Goal: Task Accomplishment & Management: Manage account settings

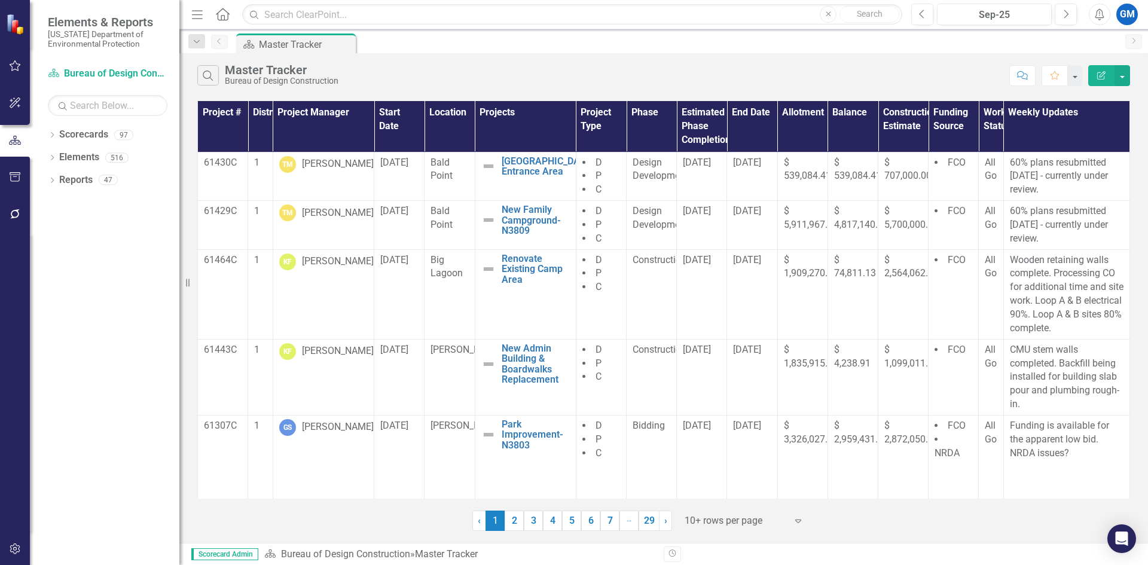
click at [20, 70] on icon "button" at bounding box center [15, 66] width 13 height 10
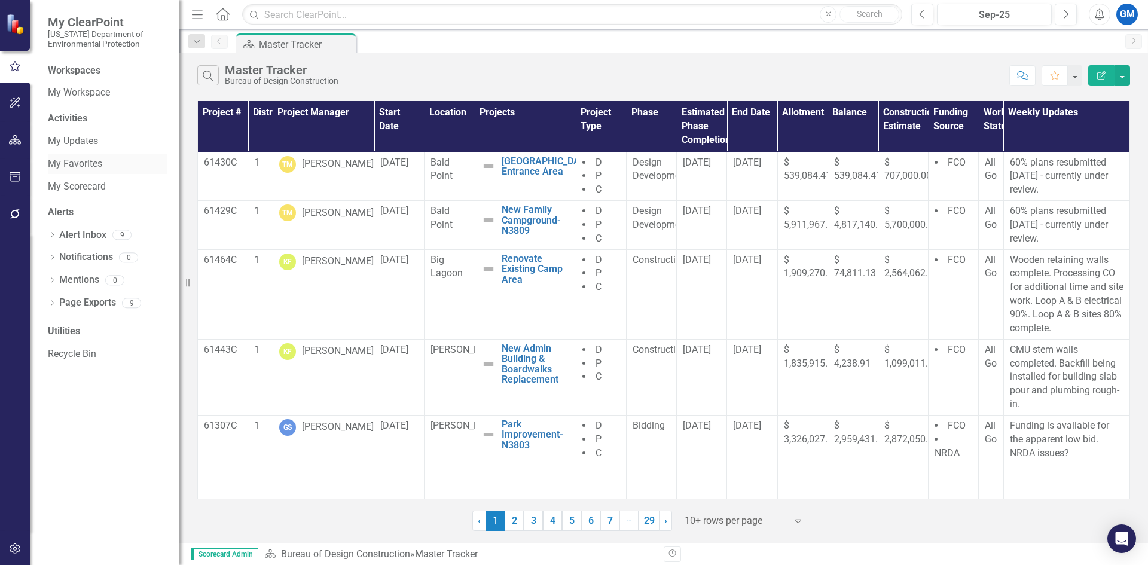
click at [89, 162] on link "My Favorites" at bounding box center [108, 164] width 120 height 14
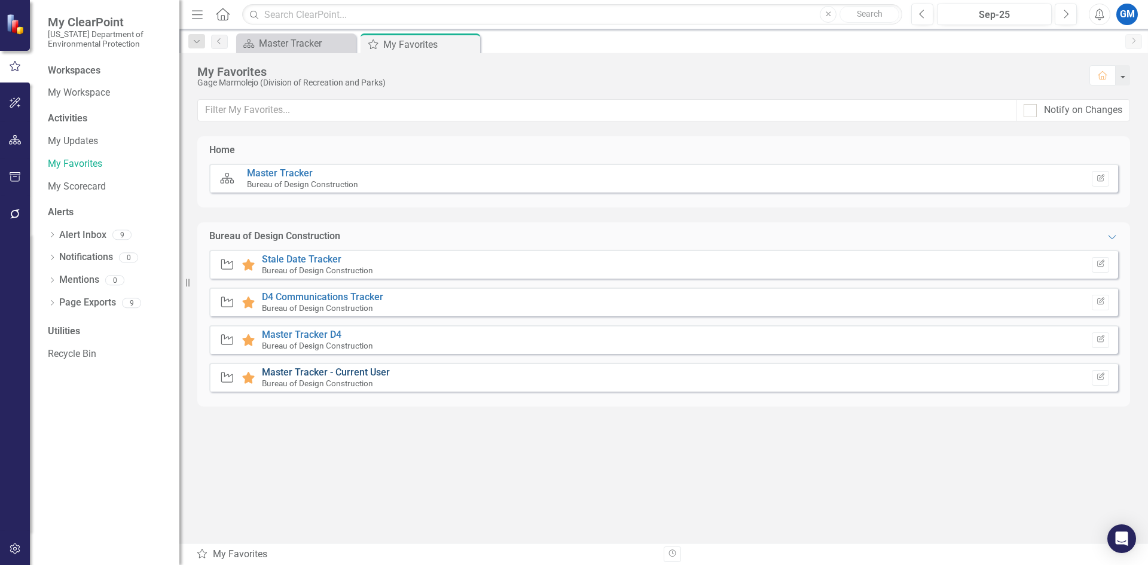
click at [345, 373] on link "Master Tracker - Current User" at bounding box center [326, 372] width 128 height 11
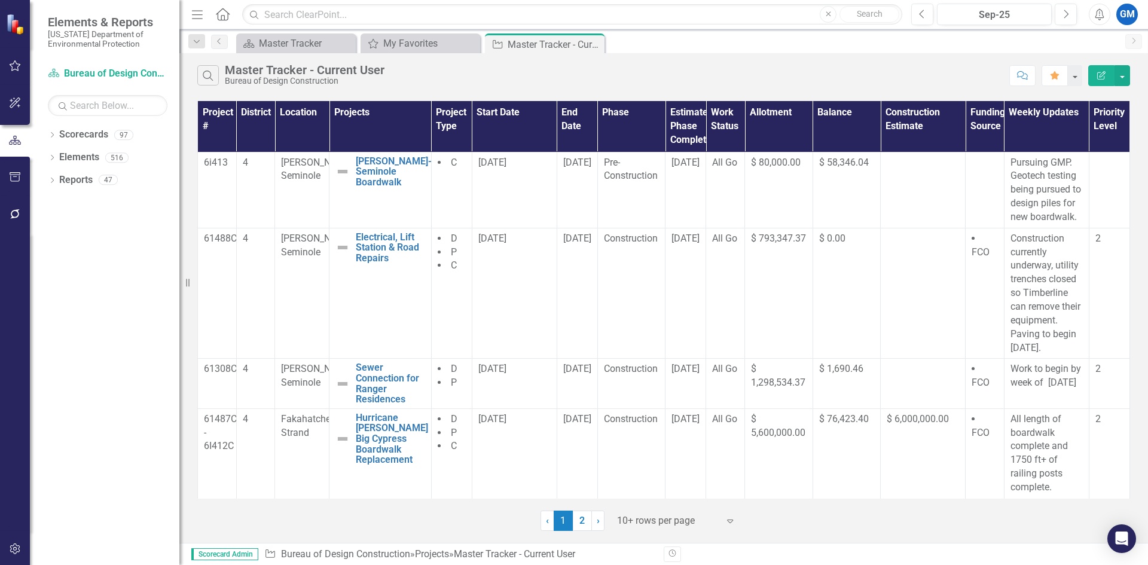
click at [693, 531] on div "10+ rows per page" at bounding box center [668, 521] width 114 height 21
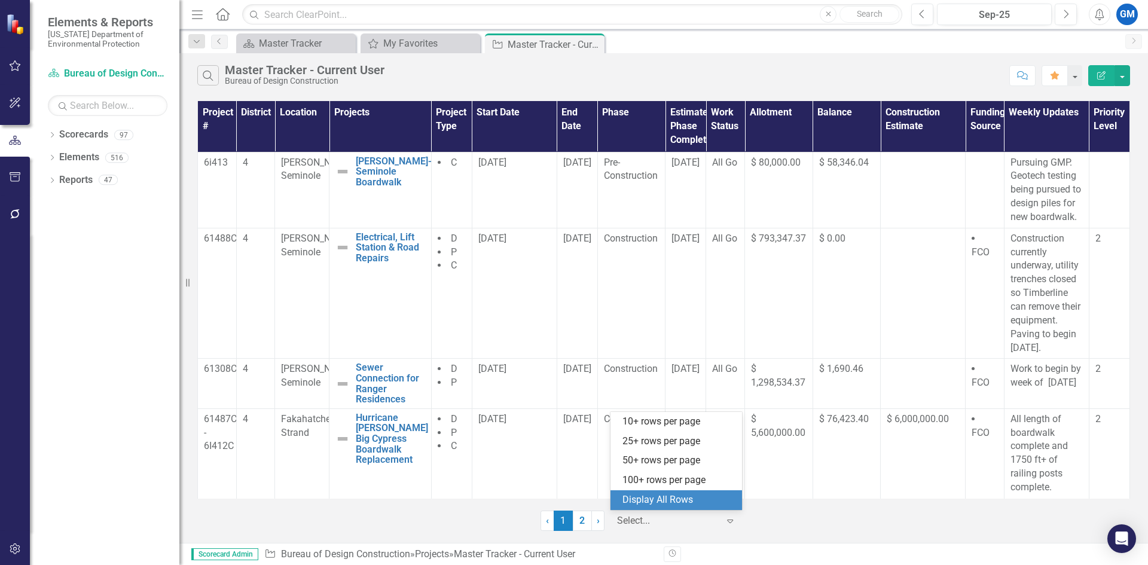
click at [689, 503] on div "Display All Rows" at bounding box center [679, 500] width 112 height 14
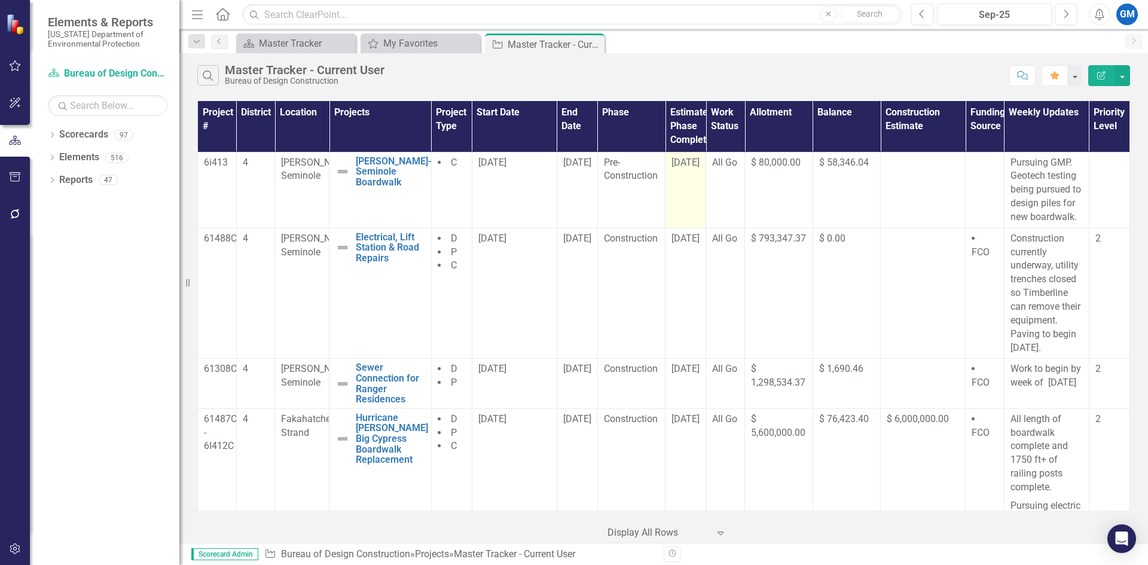
click at [683, 195] on td "[DATE]" at bounding box center [686, 190] width 41 height 76
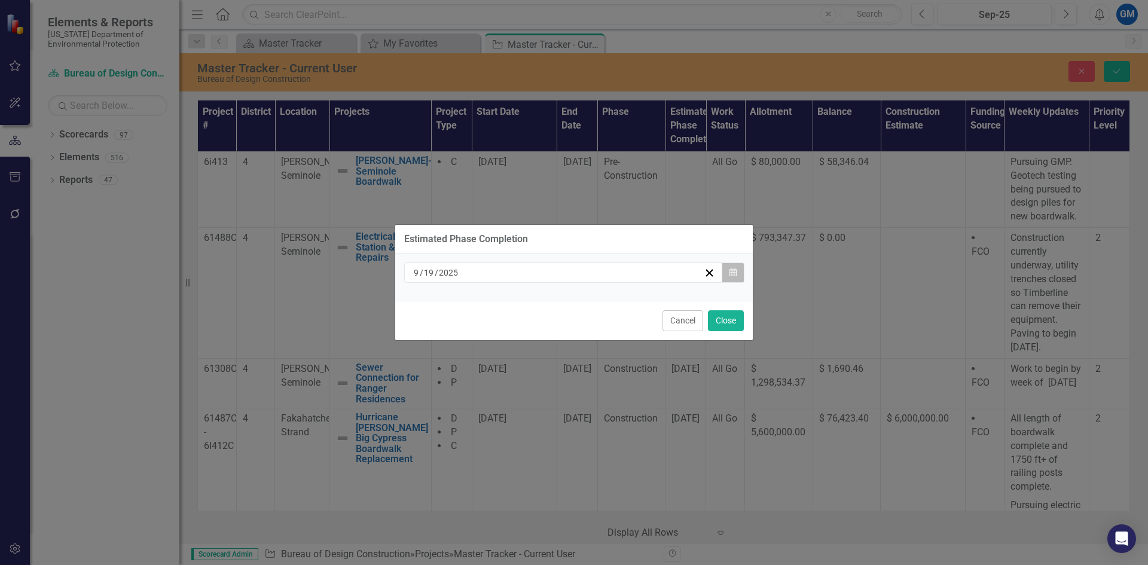
click at [732, 270] on icon "Calendar" at bounding box center [733, 273] width 7 height 8
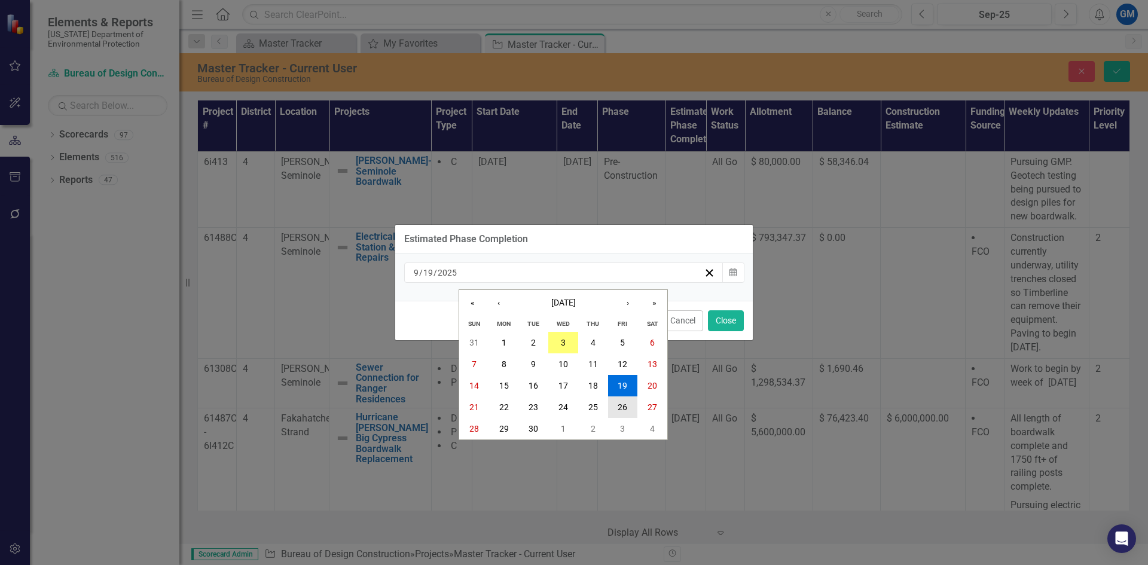
click at [617, 410] on button "26" at bounding box center [623, 408] width 30 height 22
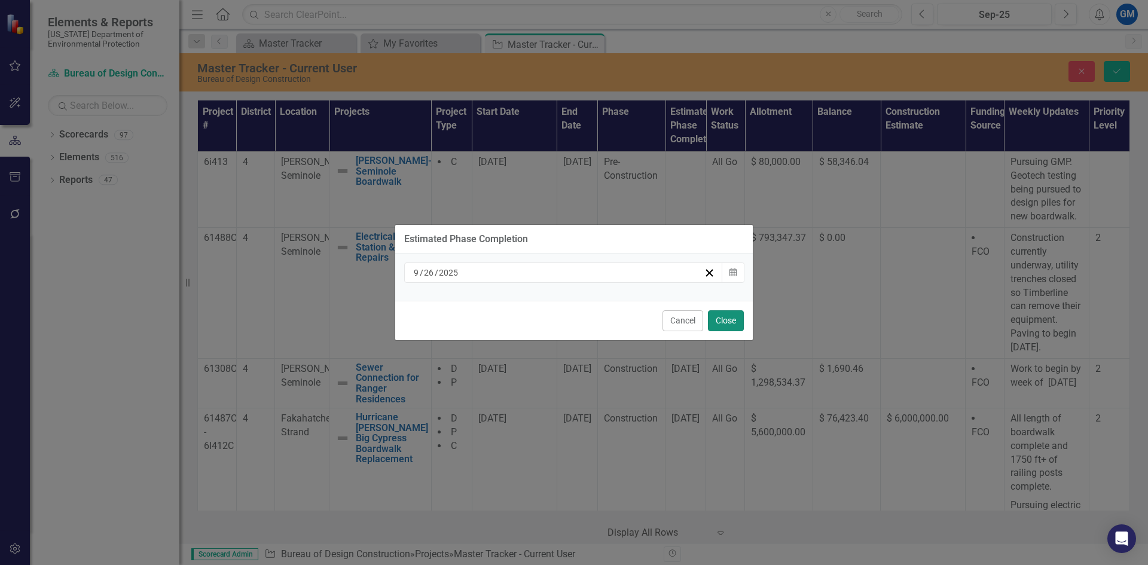
click at [727, 321] on button "Close" at bounding box center [726, 320] width 36 height 21
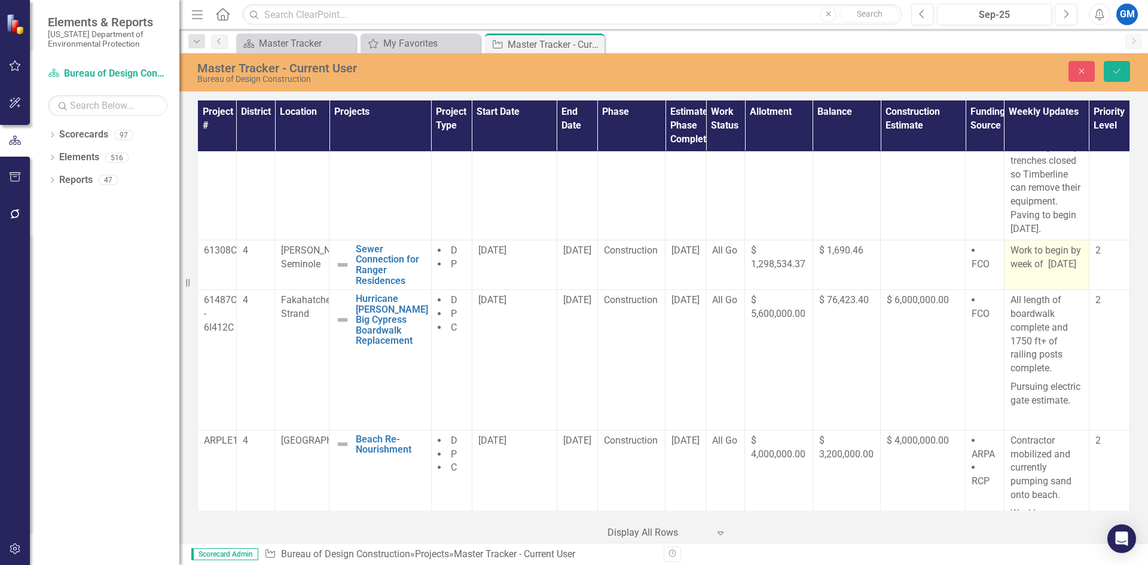
scroll to position [120, 0]
click at [1054, 270] on p "Work to begin by week of [DATE]" at bounding box center [1047, 257] width 72 height 28
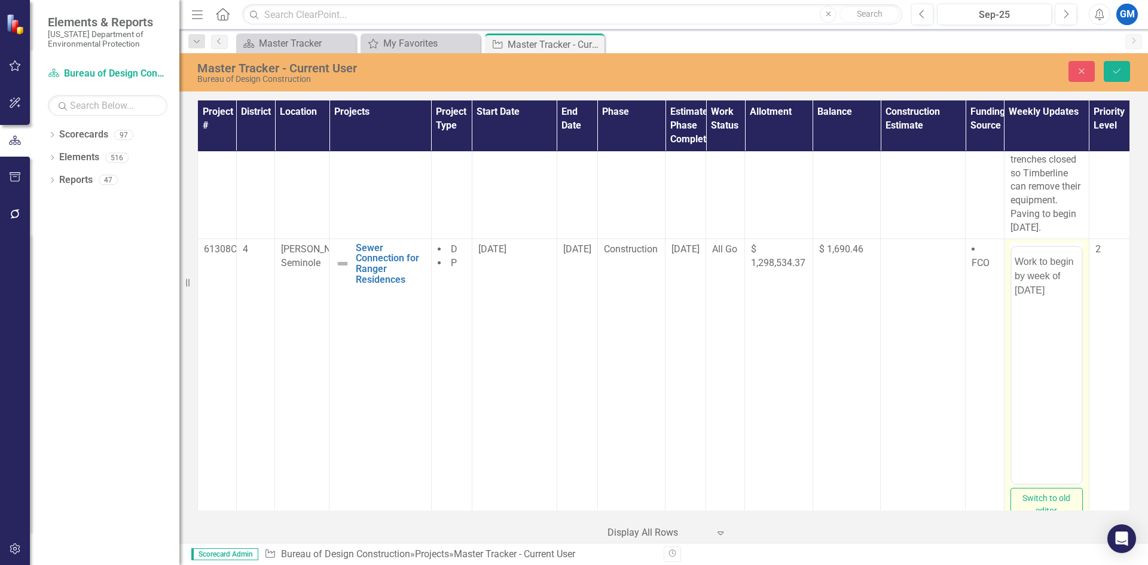
scroll to position [0, 0]
click at [1050, 324] on body "Work to begin by week of [DATE]" at bounding box center [1046, 364] width 70 height 179
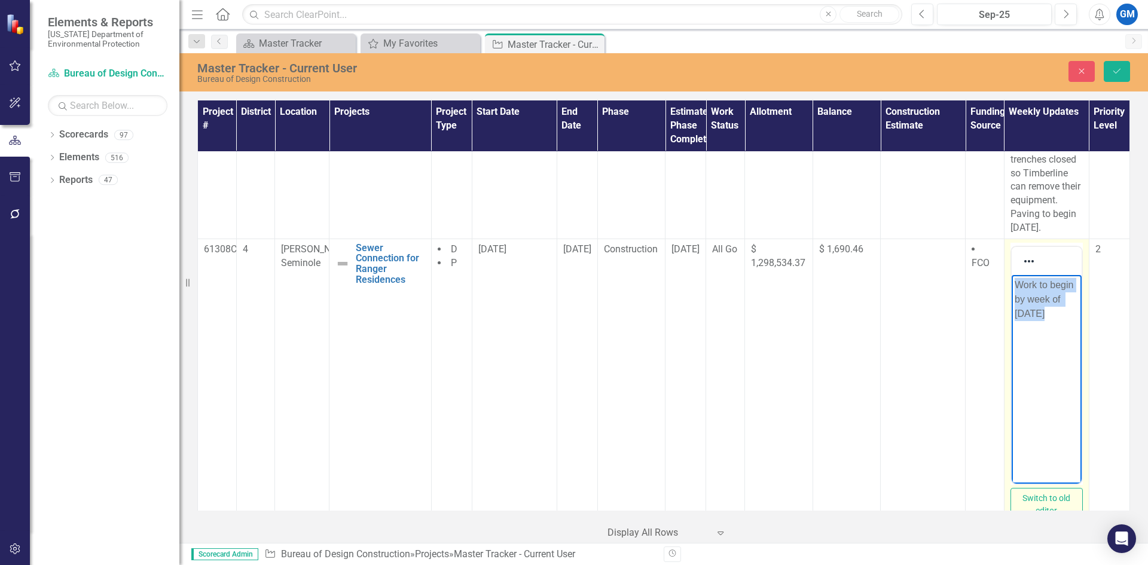
drag, startPoint x: 1050, startPoint y: 319, endPoint x: 1017, endPoint y: 282, distance: 49.6
click at [1017, 282] on p "Work to begin by week of [DATE]" at bounding box center [1046, 299] width 64 height 43
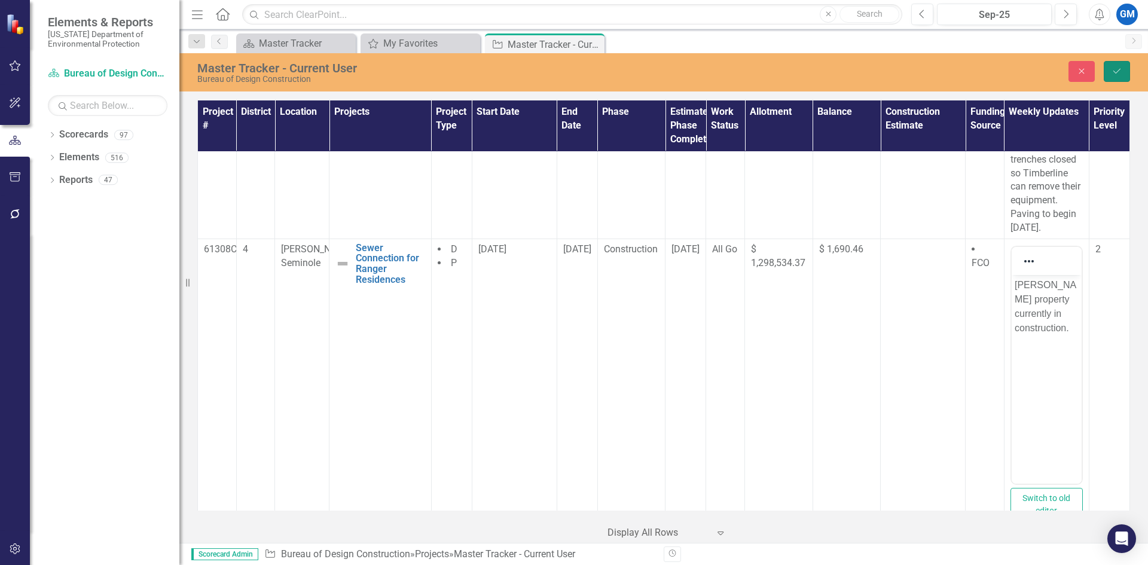
click at [1114, 66] on button "Save" at bounding box center [1117, 71] width 26 height 21
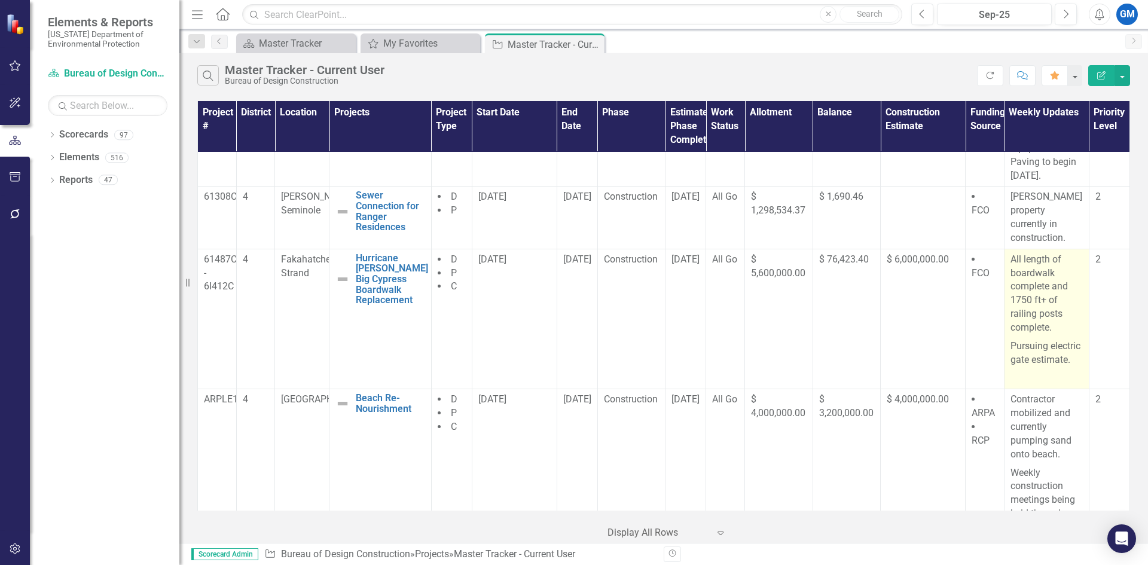
scroll to position [179, 0]
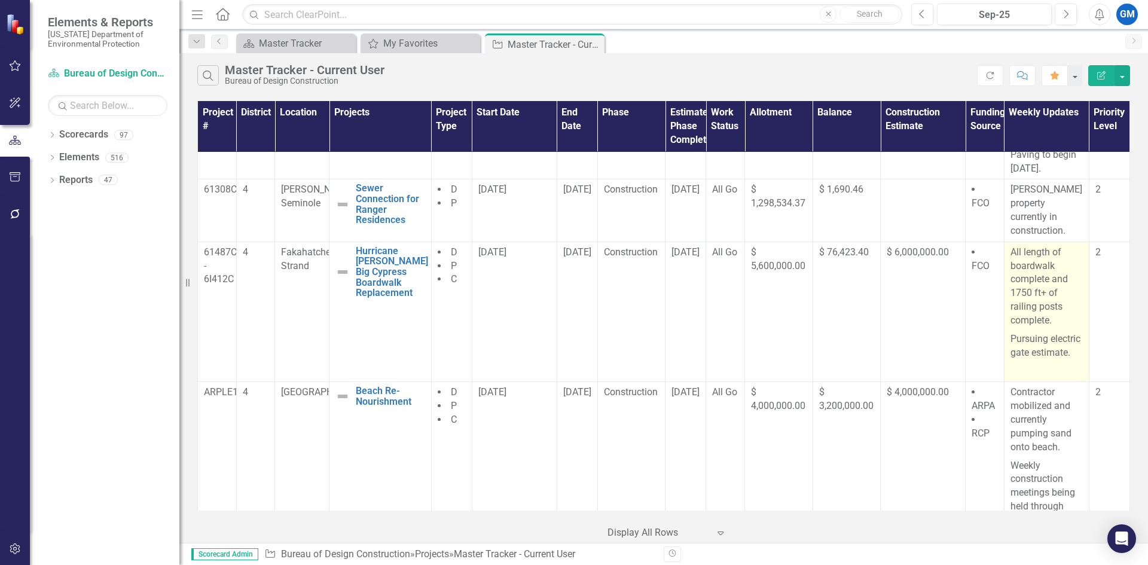
click at [1050, 330] on p "Pursuing electric gate estimate." at bounding box center [1047, 346] width 72 height 32
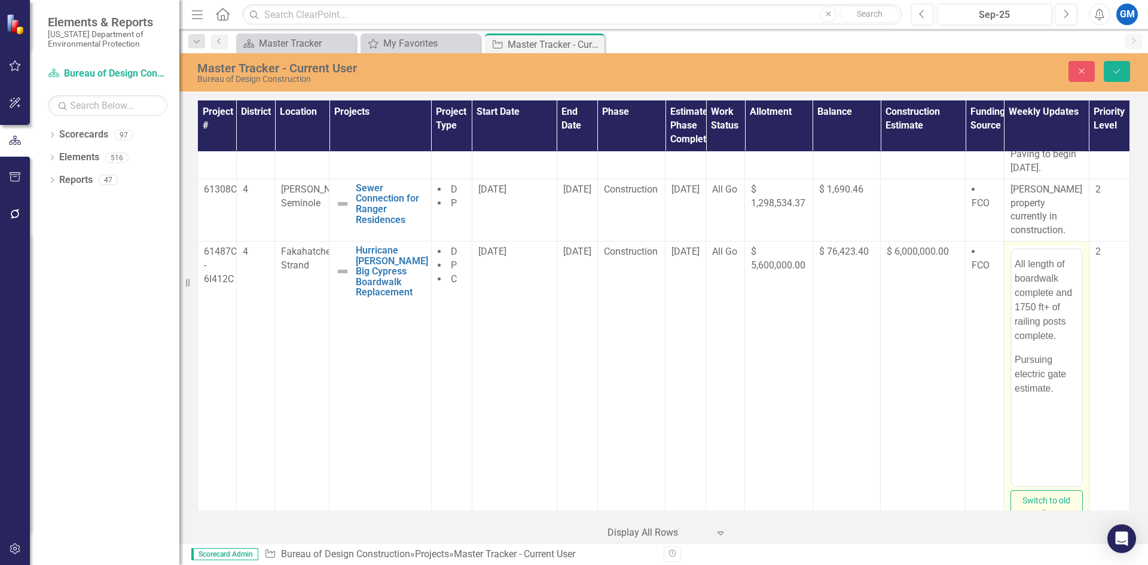
scroll to position [0, 0]
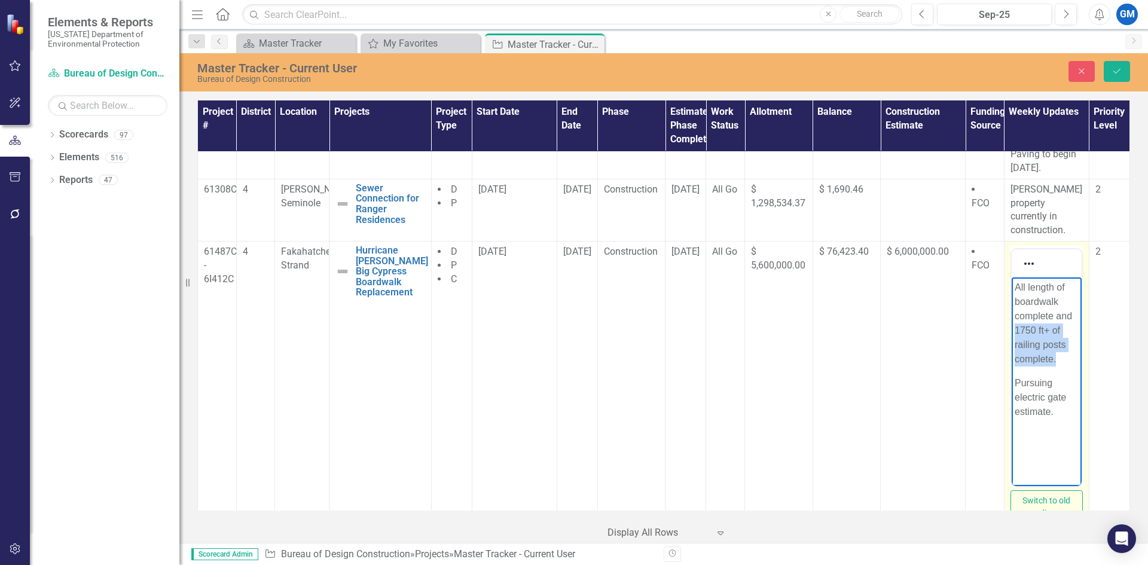
drag, startPoint x: 1059, startPoint y: 364, endPoint x: 1015, endPoint y: 331, distance: 55.0
click at [1015, 331] on p "All length of boardwalk complete and 1750 ft+ of railing posts complete." at bounding box center [1046, 324] width 64 height 86
click at [1050, 331] on p "All length of boardwalk complete and 60% completed handrail" at bounding box center [1046, 324] width 64 height 86
drag, startPoint x: 1058, startPoint y: 370, endPoint x: 1011, endPoint y: 371, distance: 46.7
click at [1011, 371] on body "All length of boardwalk complete and 60% of handrail completed handrail Pursuin…" at bounding box center [1046, 374] width 70 height 193
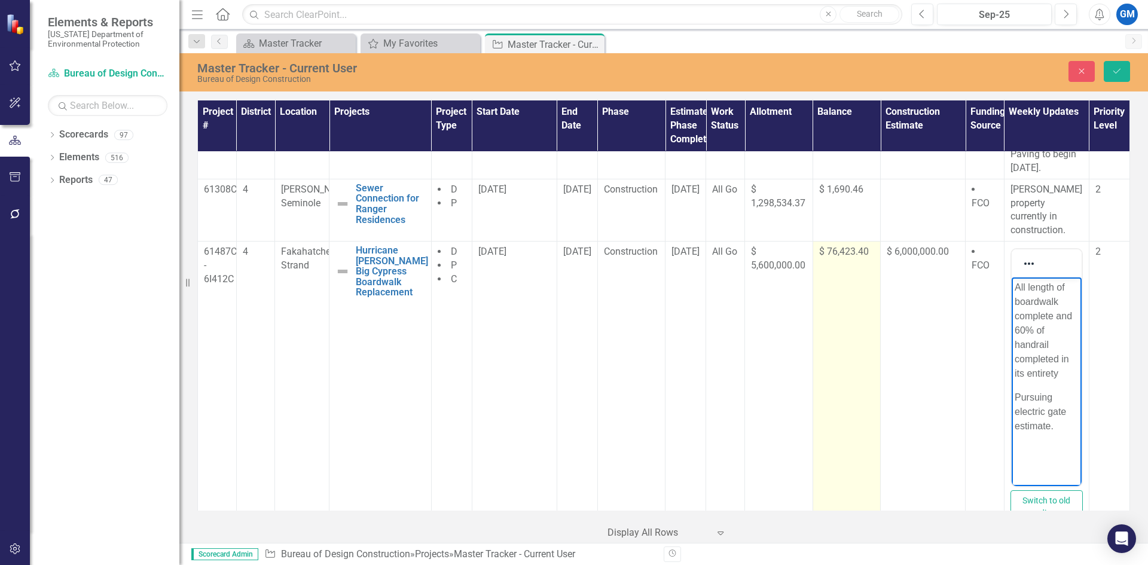
click at [837, 353] on td "$ 76,423.40" at bounding box center [847, 389] width 68 height 295
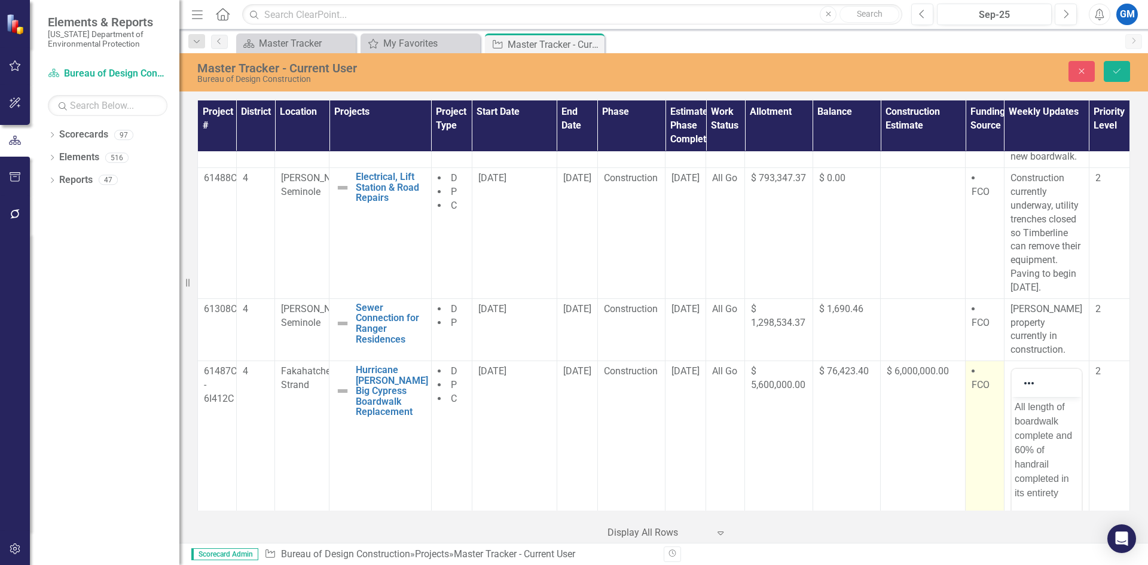
scroll to position [120, 0]
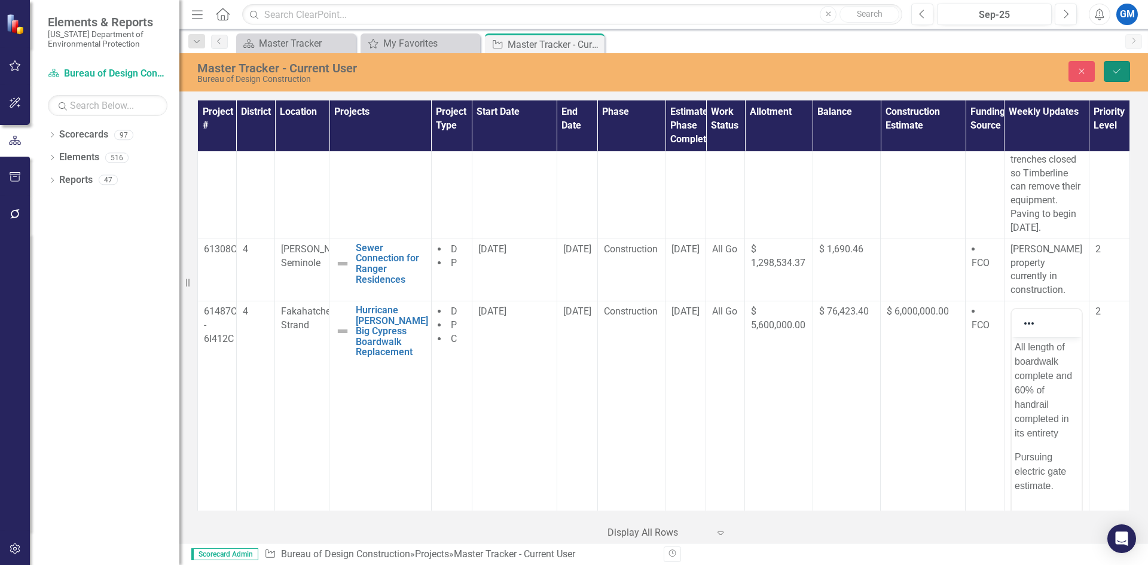
click at [1111, 71] on button "Save" at bounding box center [1117, 71] width 26 height 21
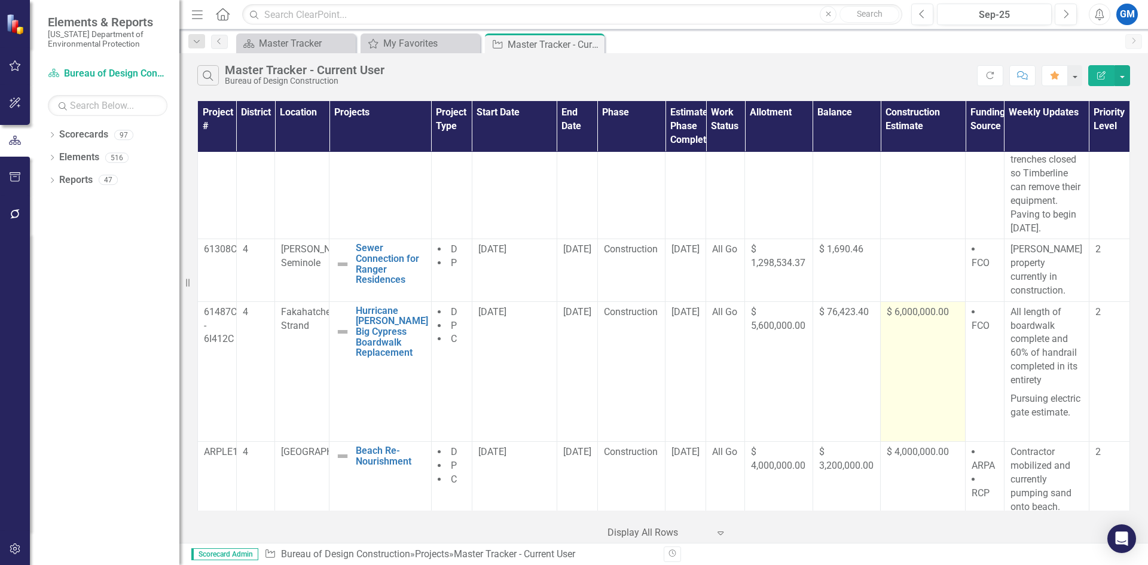
scroll to position [299, 0]
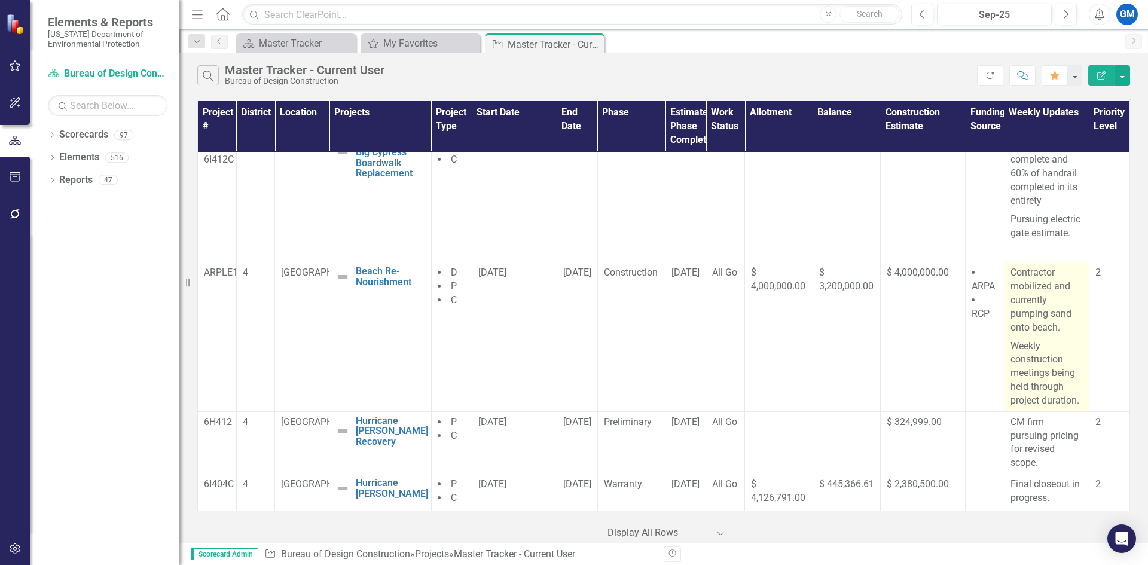
click at [1050, 308] on p "Contractor mobilized and currently pumping sand onto beach." at bounding box center [1047, 301] width 72 height 71
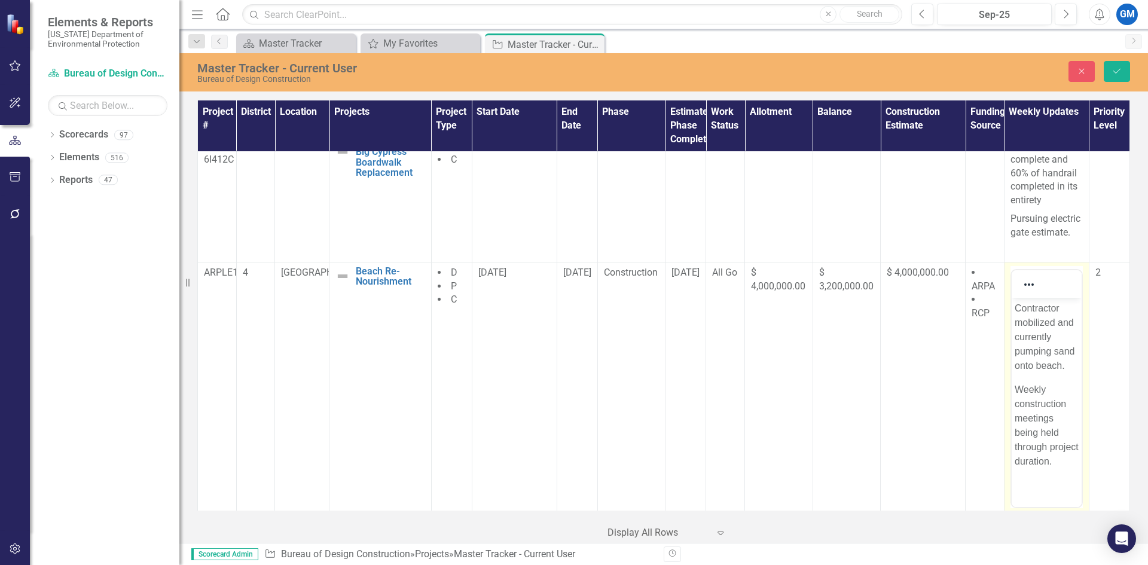
scroll to position [0, 0]
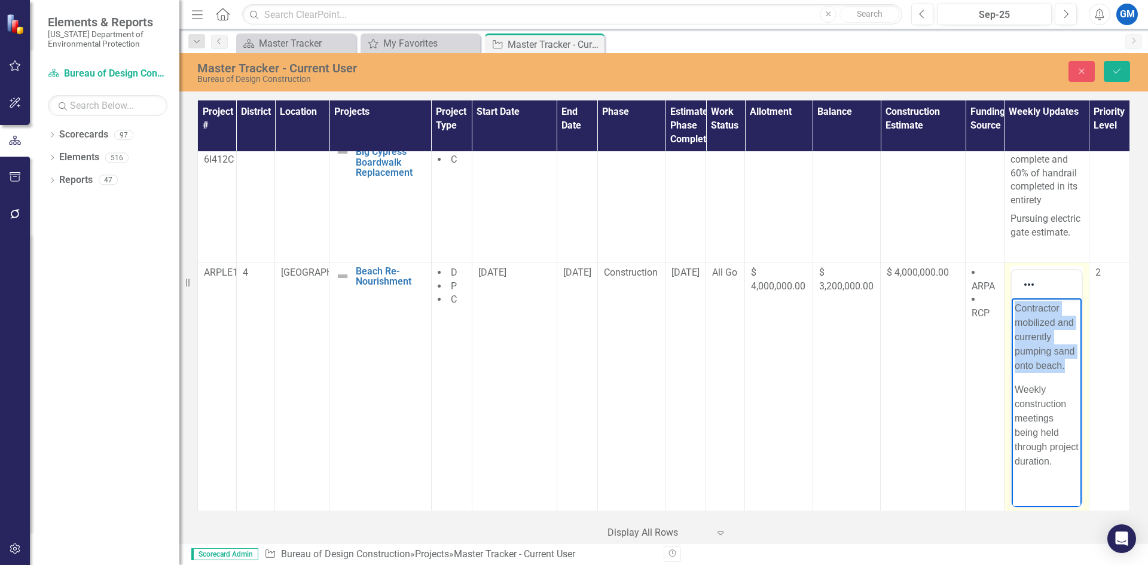
drag, startPoint x: 1020, startPoint y: 309, endPoint x: 1049, endPoint y: 388, distance: 84.8
click at [1049, 373] on p "Contractor mobilized and currently pumping sand onto beach." at bounding box center [1046, 337] width 64 height 72
click at [1062, 440] on p "Weekly construction meetings being held through project duration." at bounding box center [1046, 397] width 64 height 86
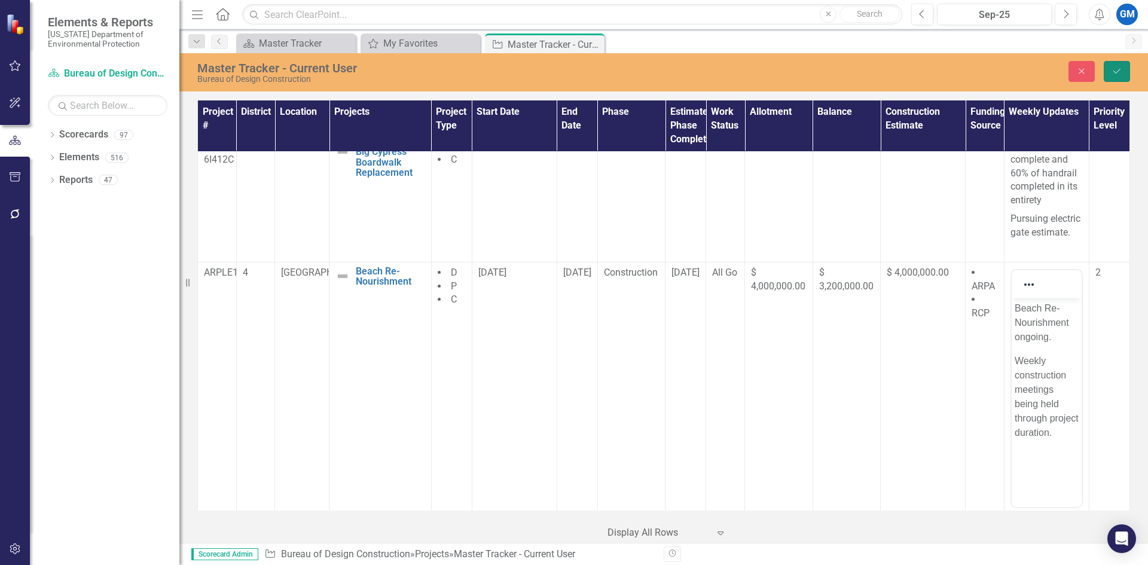
click at [1111, 74] on button "Save" at bounding box center [1117, 71] width 26 height 21
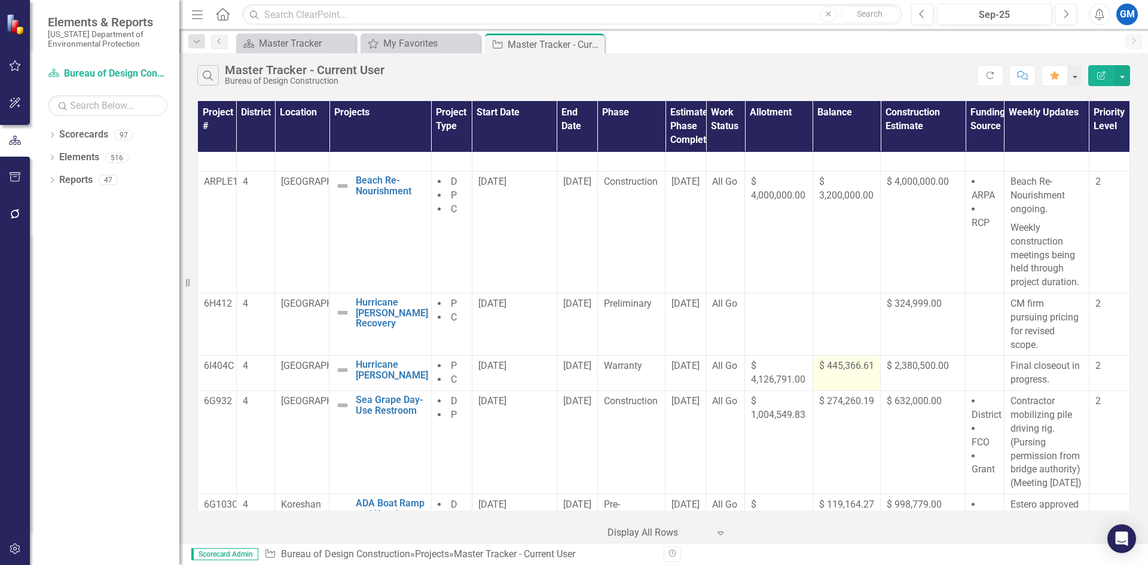
scroll to position [419, 0]
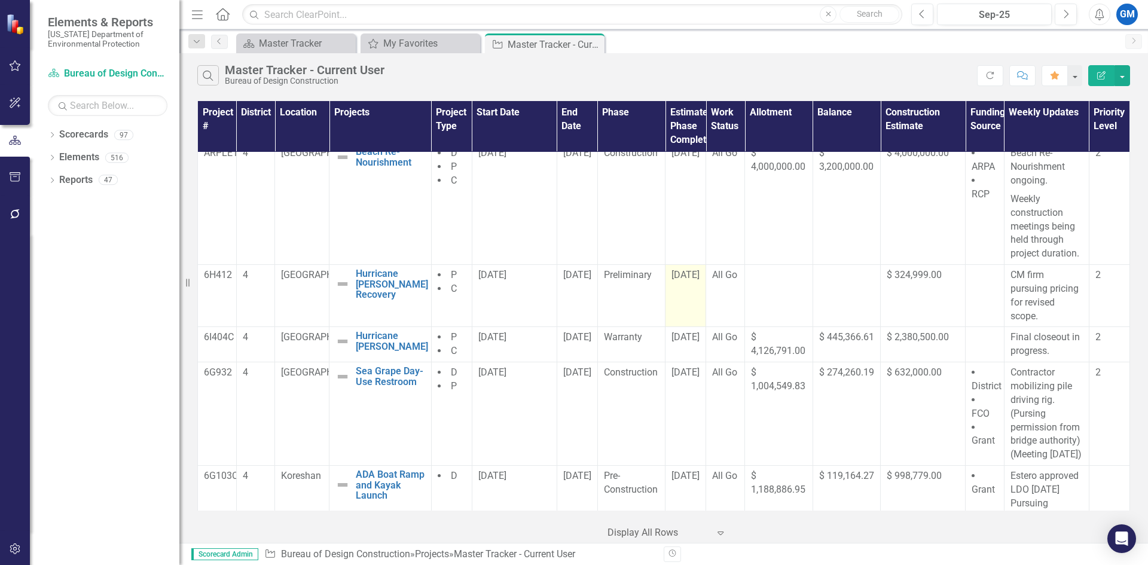
click at [694, 277] on td "[DATE]" at bounding box center [686, 296] width 41 height 62
click at [693, 281] on td "[DATE]" at bounding box center [686, 296] width 41 height 62
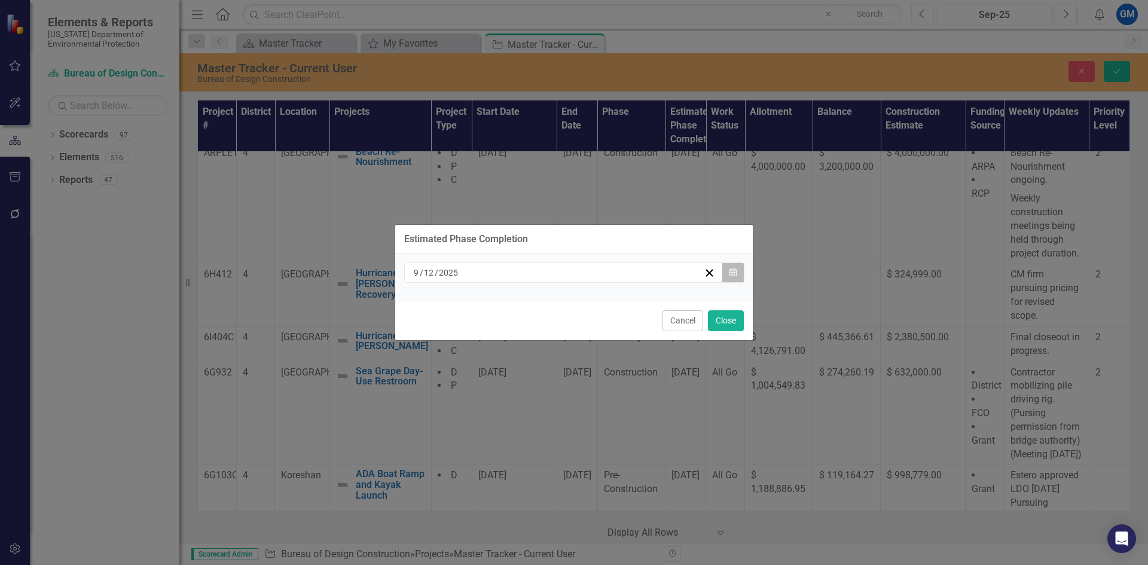
click at [737, 275] on button "Calendar" at bounding box center [733, 273] width 23 height 20
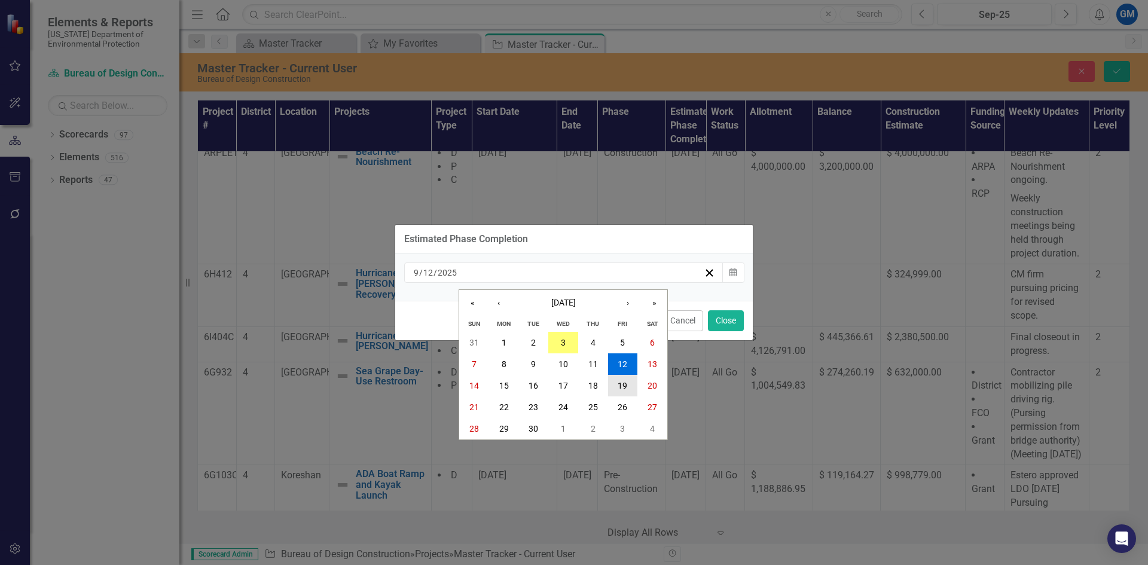
click at [618, 382] on abbr "19" at bounding box center [623, 386] width 10 height 10
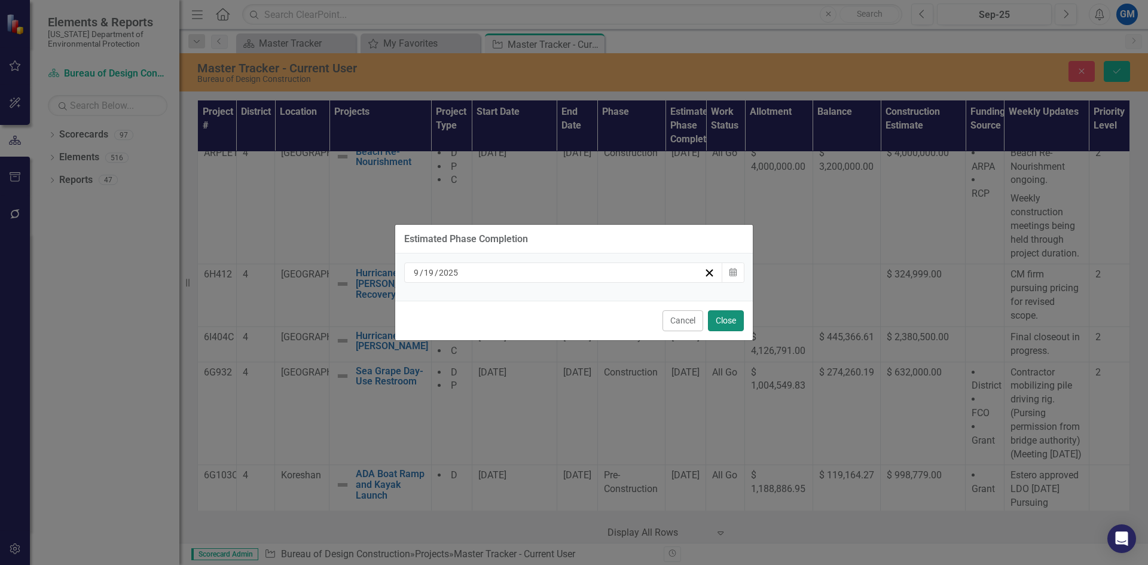
click at [725, 319] on button "Close" at bounding box center [726, 320] width 36 height 21
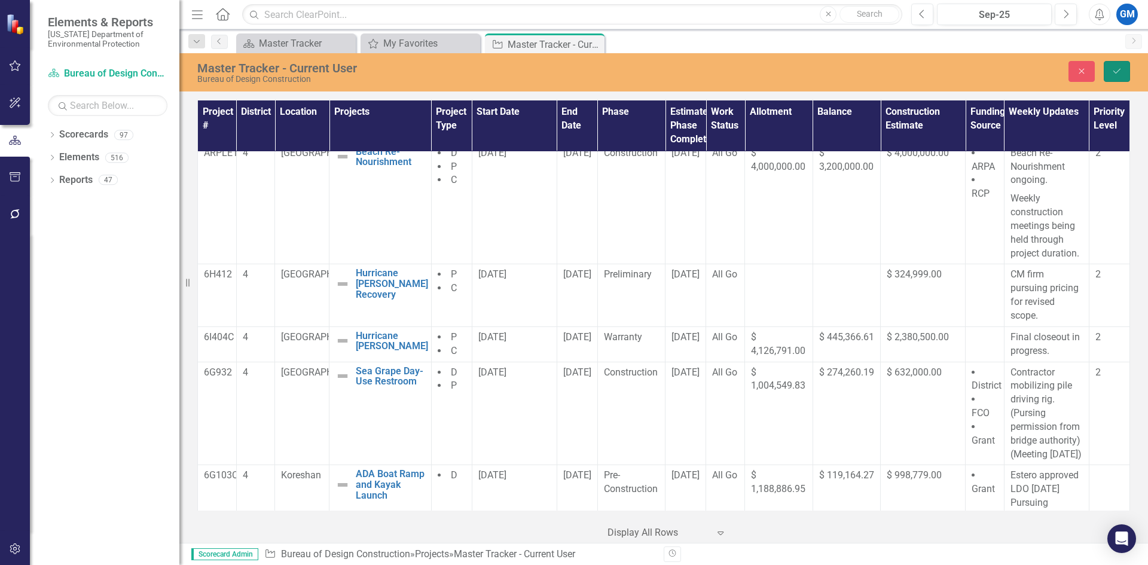
click at [1119, 68] on icon "Save" at bounding box center [1117, 71] width 11 height 8
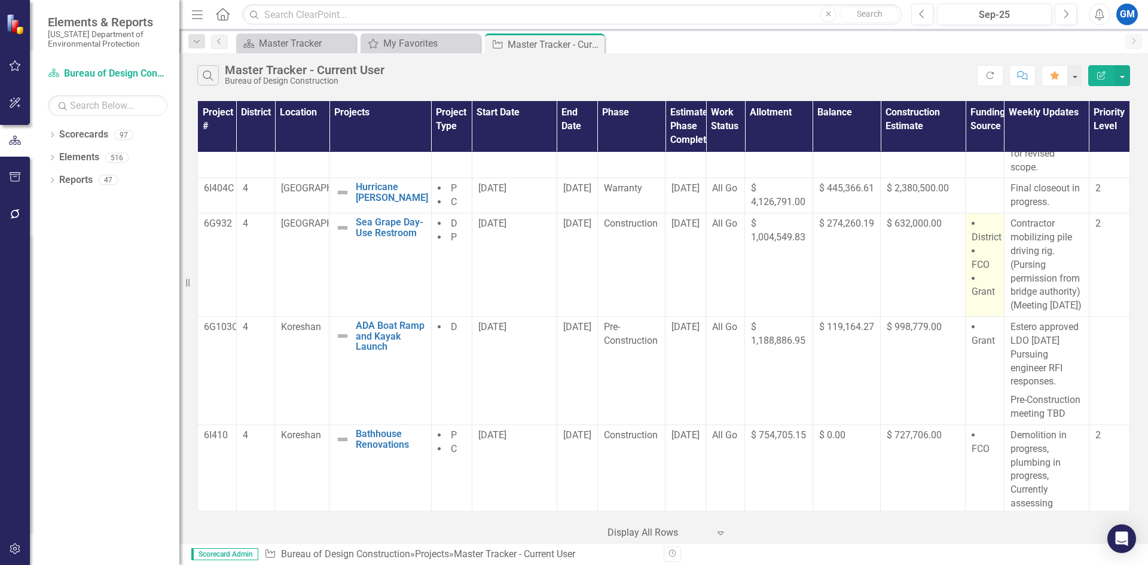
scroll to position [538, 0]
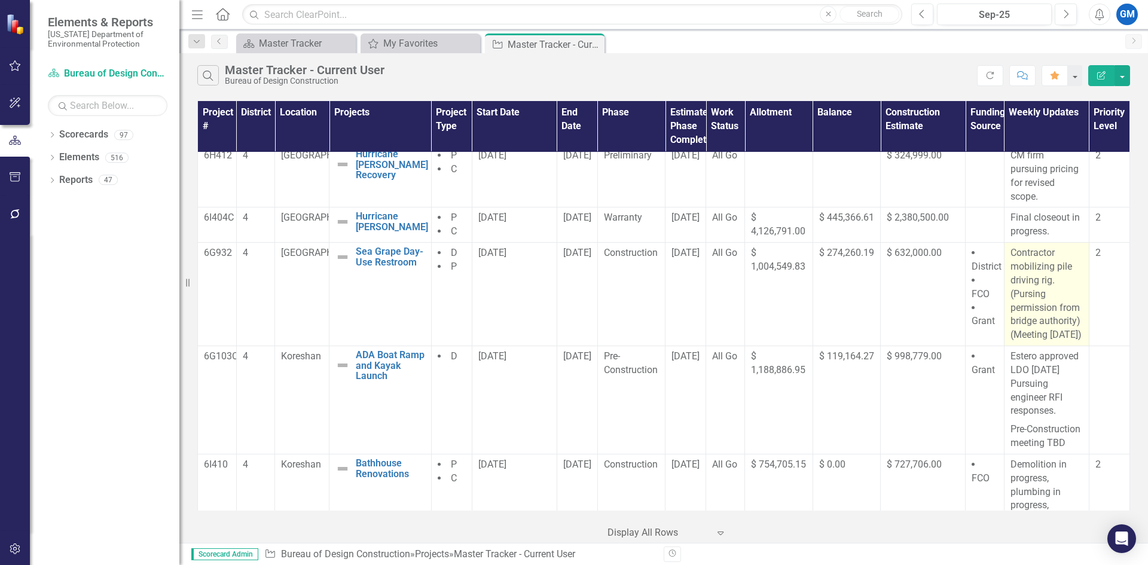
click at [1041, 298] on p "Contractor mobilizing pile driving rig. (Pursing permission from bridge authori…" at bounding box center [1047, 294] width 72 height 96
click at [1041, 304] on p "Contractor mobilizing pile driving rig. (Pursing permission from bridge authori…" at bounding box center [1047, 294] width 72 height 96
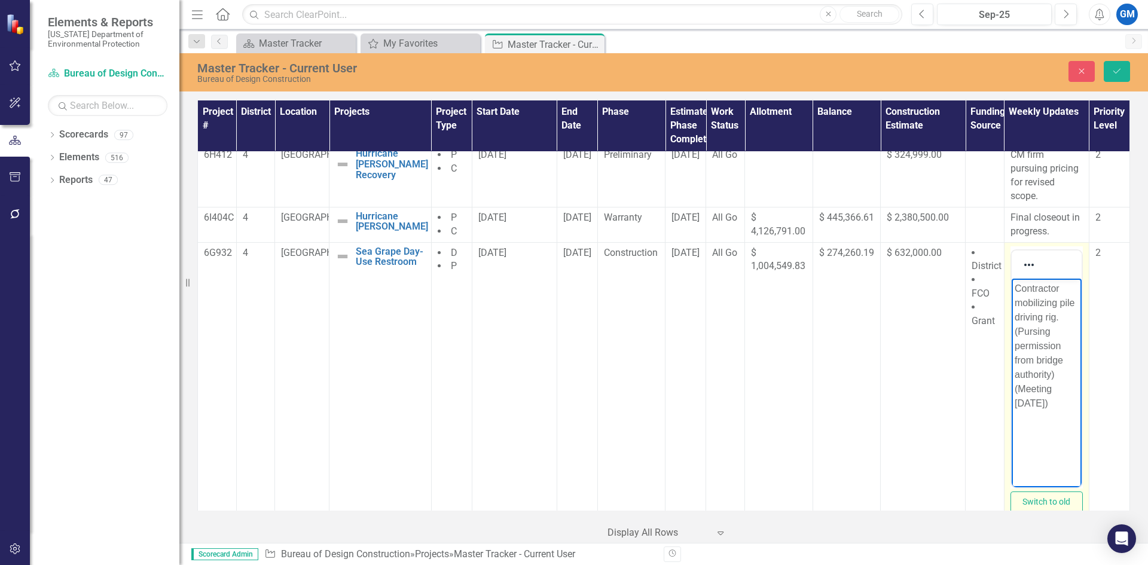
drag, startPoint x: 1053, startPoint y: 400, endPoint x: 1015, endPoint y: 331, distance: 78.4
click at [1015, 331] on p "Contractor mobilizing pile driving rig. (Pursing permission from bridge authori…" at bounding box center [1046, 345] width 64 height 129
drag, startPoint x: 1057, startPoint y: 303, endPoint x: 1014, endPoint y: 304, distance: 43.1
click at [1014, 304] on p "Contractor mobilizing pile driving rig." at bounding box center [1046, 302] width 64 height 43
click at [1034, 324] on p "Contractor coordinating pile driving rig." at bounding box center [1046, 302] width 64 height 43
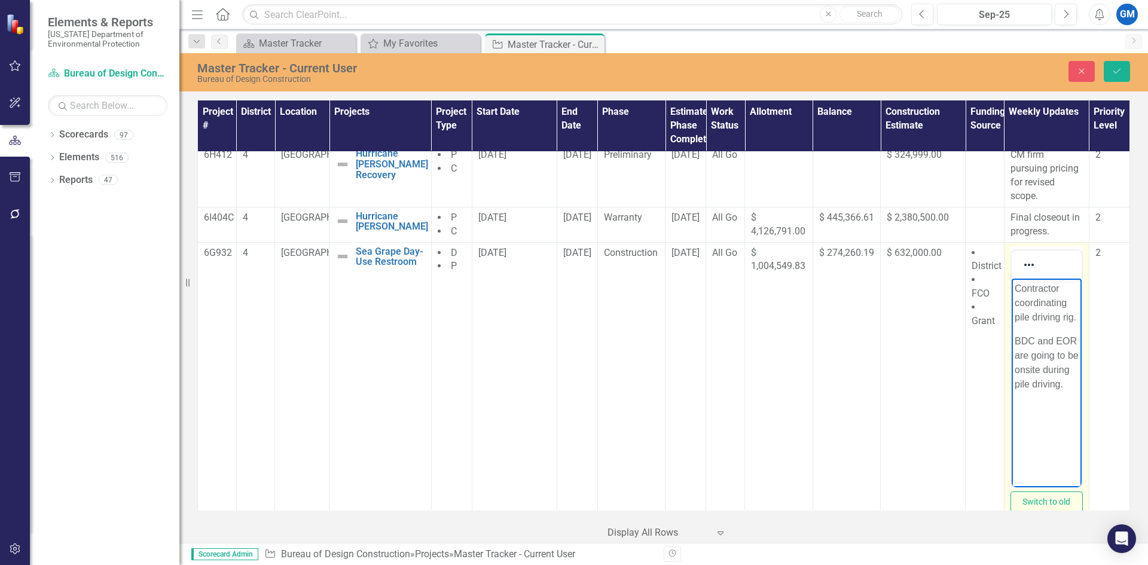
click at [1027, 324] on p "Contractor coordinating pile driving rig." at bounding box center [1046, 302] width 64 height 43
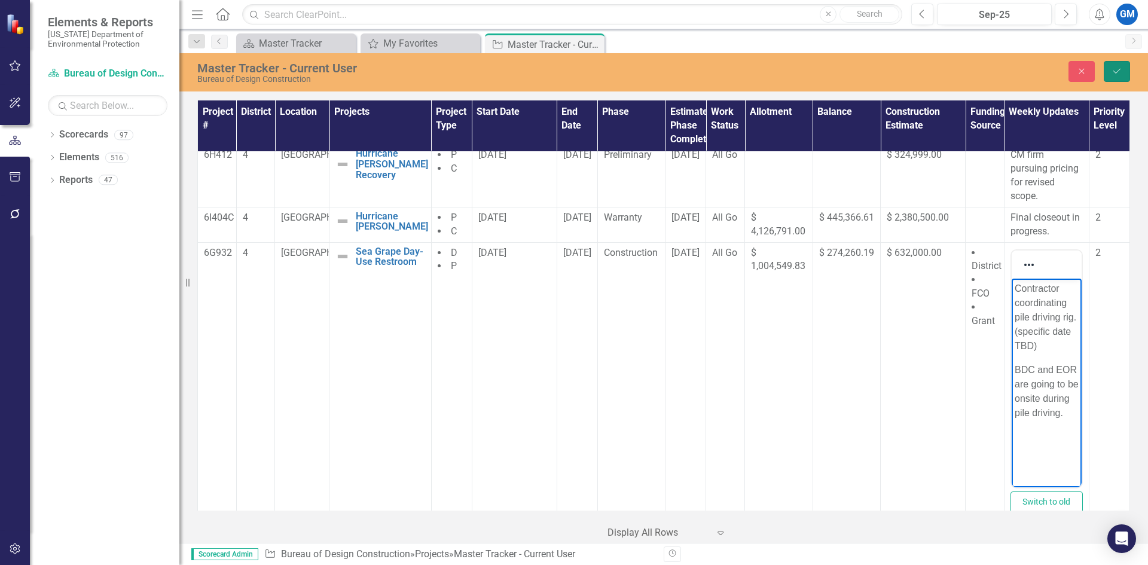
click at [1126, 78] on button "Save" at bounding box center [1117, 71] width 26 height 21
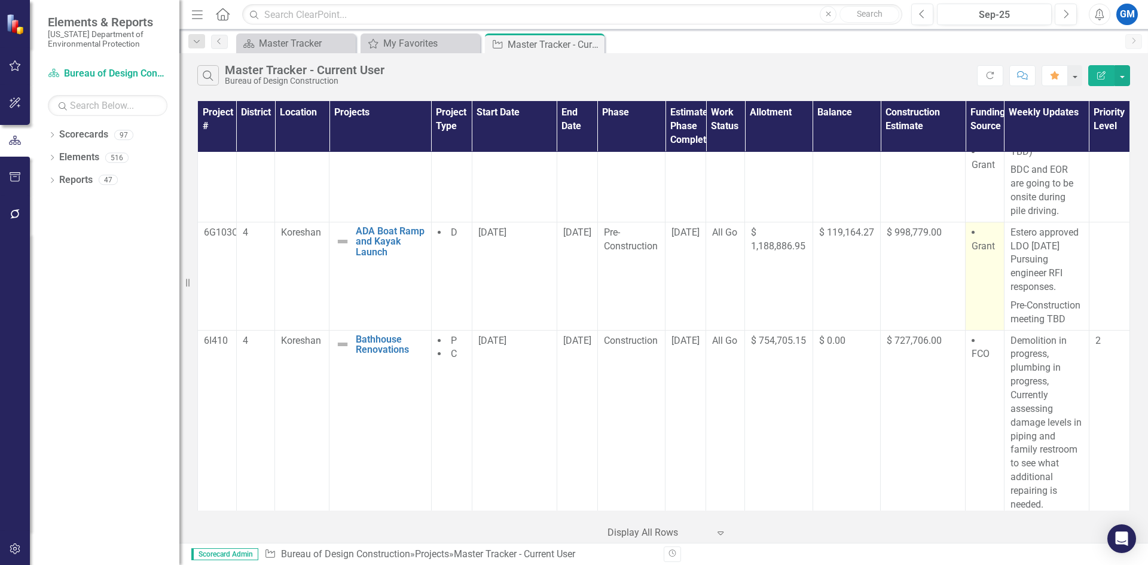
scroll to position [718, 0]
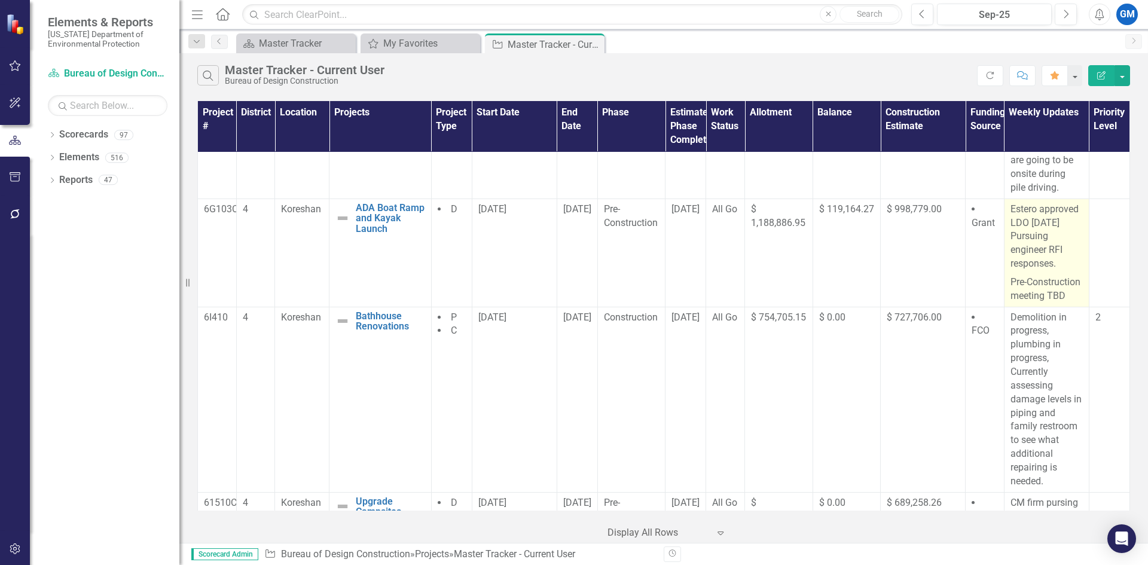
click at [1037, 259] on p "Estero approved LDO [DATE] Pursuing engineer RFI responses." at bounding box center [1047, 238] width 72 height 71
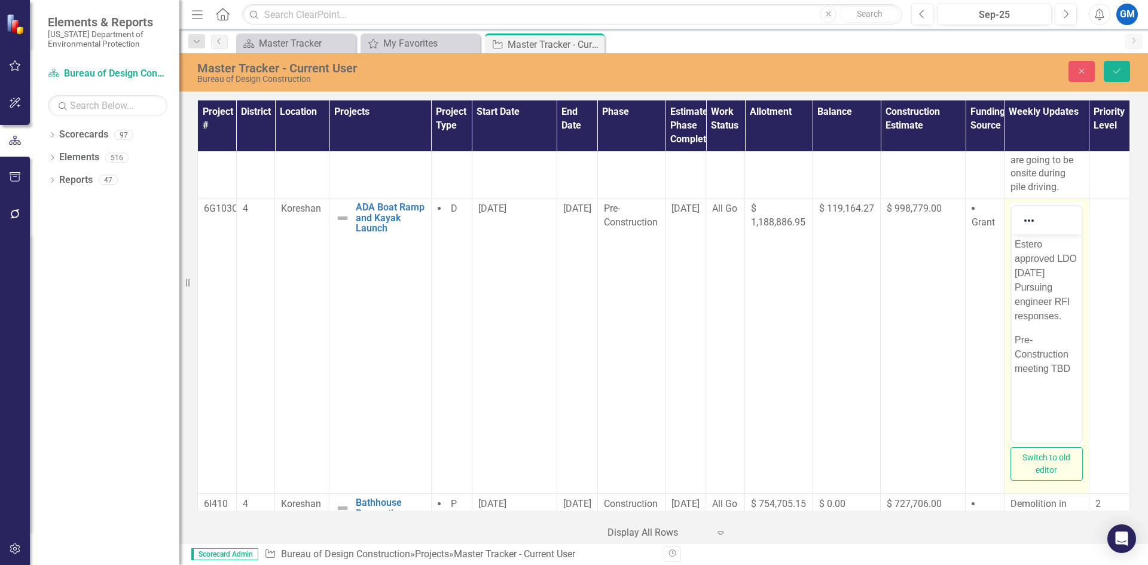
scroll to position [0, 0]
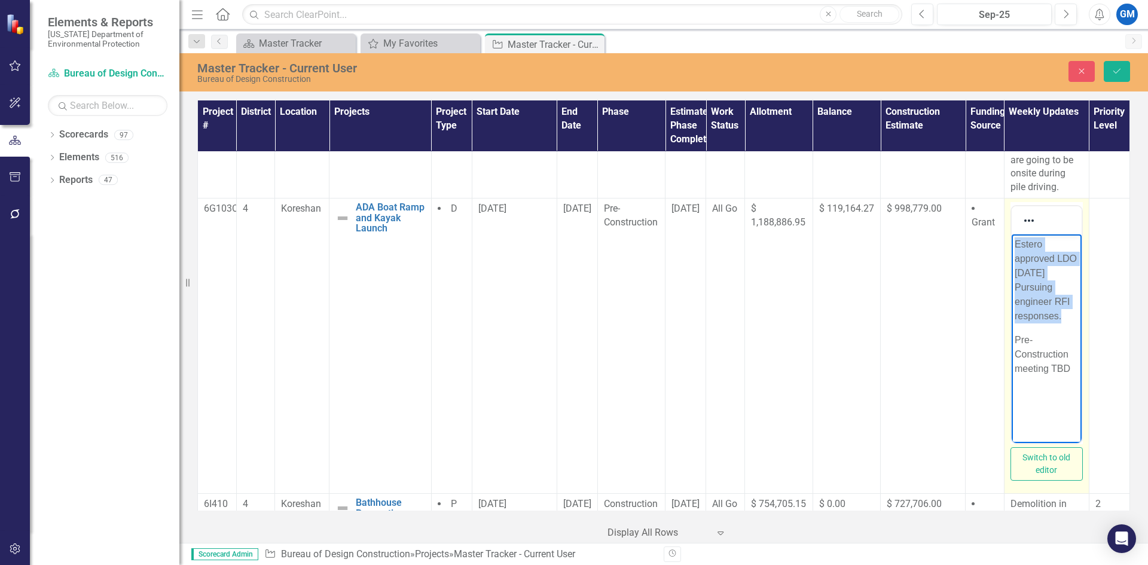
drag, startPoint x: 1062, startPoint y: 321, endPoint x: 1014, endPoint y: 247, distance: 87.8
click at [1014, 247] on p "Estero approved LDO [DATE] Pursuing engineer RFI responses." at bounding box center [1046, 280] width 64 height 86
drag, startPoint x: 1062, startPoint y: 243, endPoint x: 1015, endPoint y: 253, distance: 48.2
click at [1022, 252] on p "Engineer addressing [GEOGRAPHIC_DATA] Comments" at bounding box center [1046, 273] width 64 height 72
click at [1053, 242] on p "EngineerORddressing Village of Estero Comments" at bounding box center [1046, 265] width 64 height 57
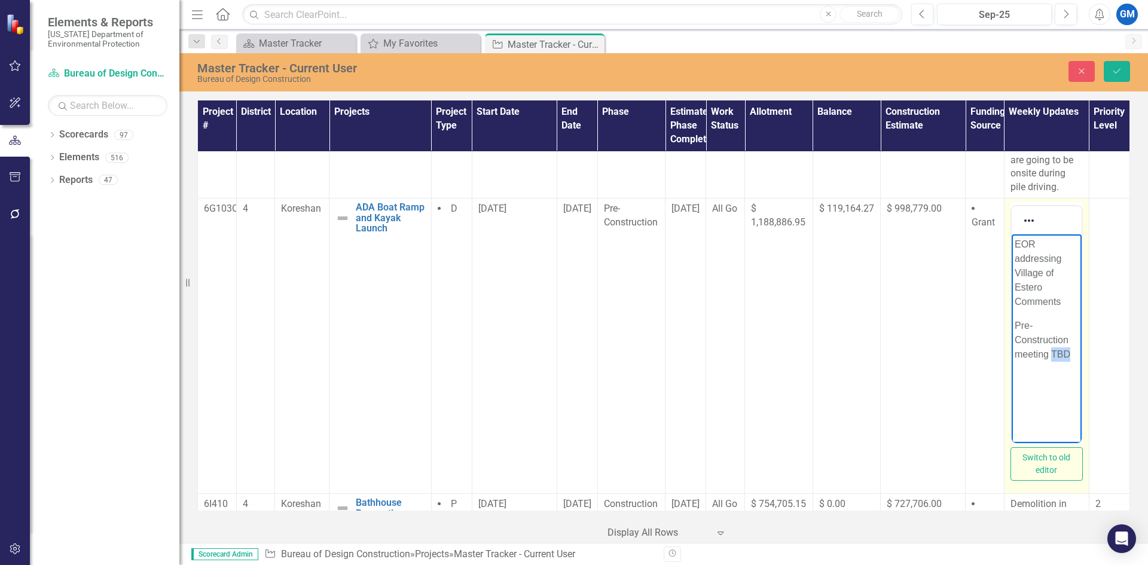
drag, startPoint x: 1071, startPoint y: 349, endPoint x: 1053, endPoint y: 356, distance: 19.1
click at [1053, 356] on p "Pre-Construction meeting TBD" at bounding box center [1046, 340] width 64 height 43
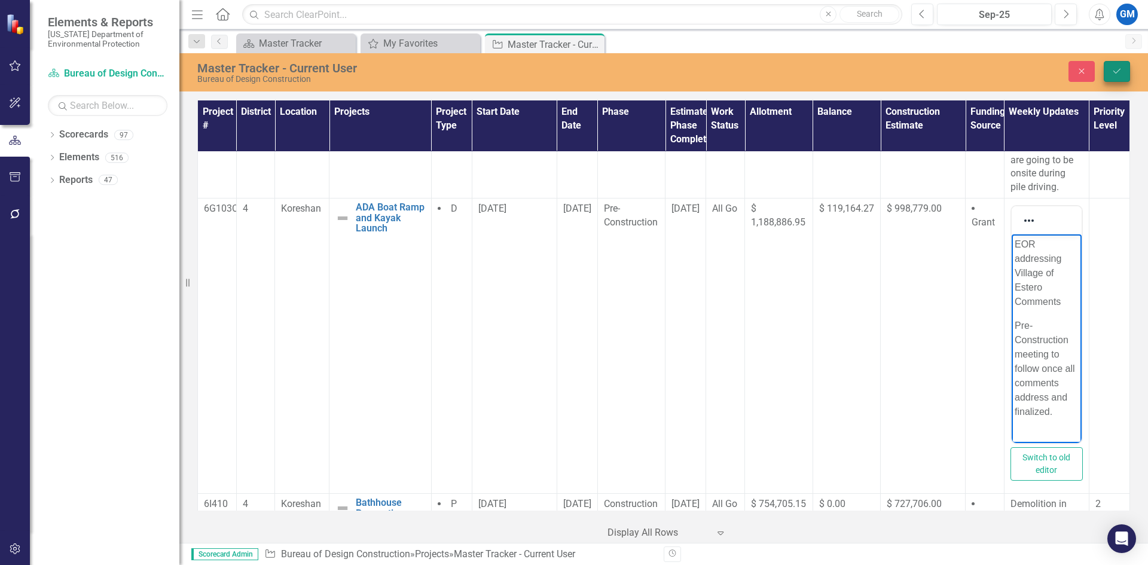
click at [1110, 72] on button "Save" at bounding box center [1117, 71] width 26 height 21
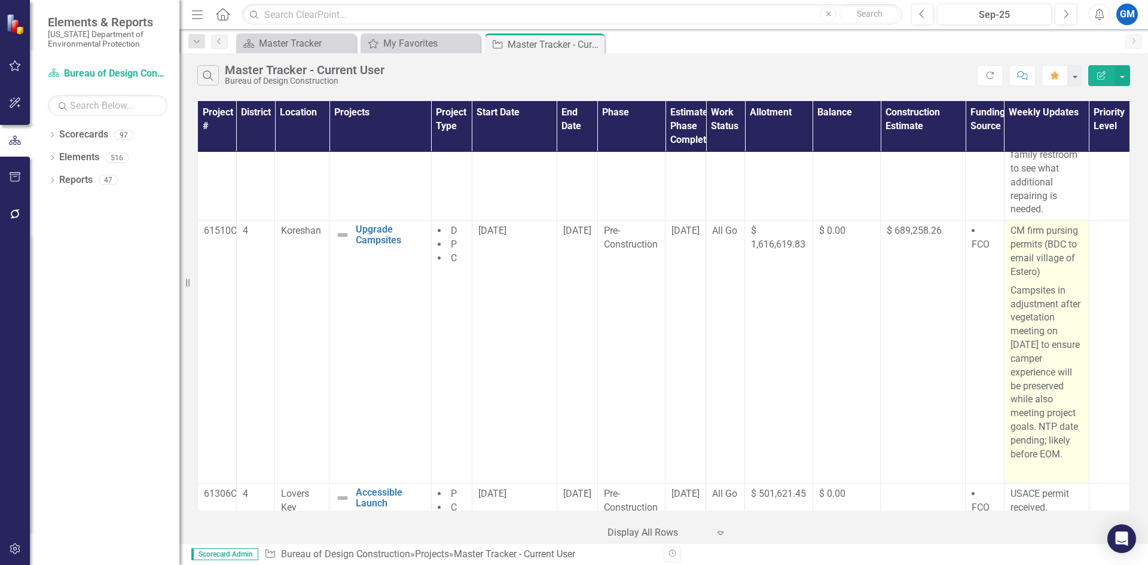
scroll to position [1072, 0]
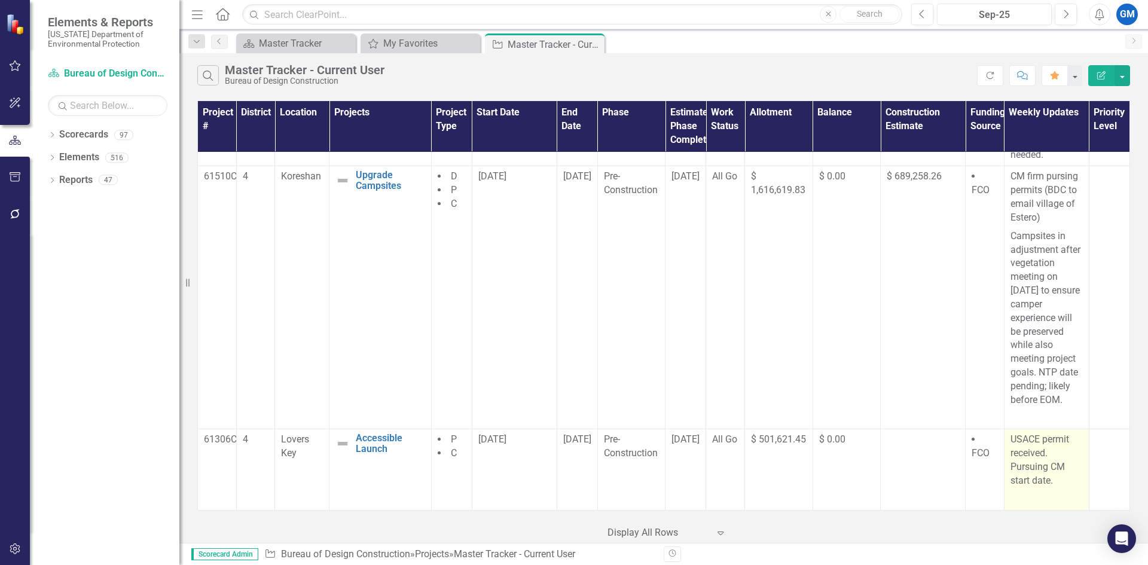
click at [1027, 455] on p "USACE permit received. Pursuing CM start date." at bounding box center [1047, 461] width 72 height 57
click at [1028, 456] on p "USACE permit received. Pursuing CM start date." at bounding box center [1047, 461] width 72 height 57
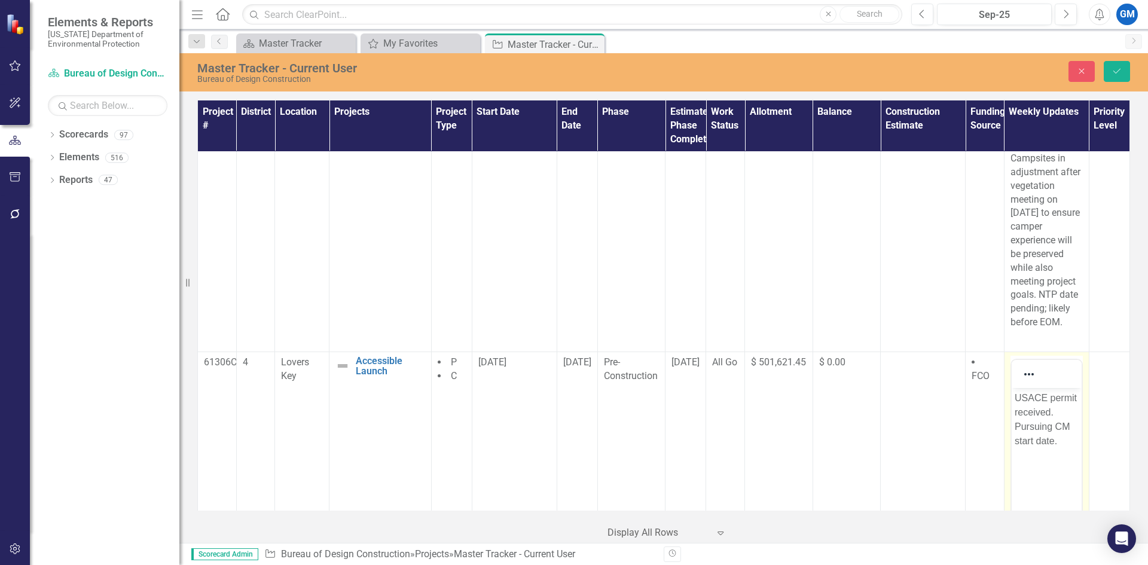
scroll to position [1286, 0]
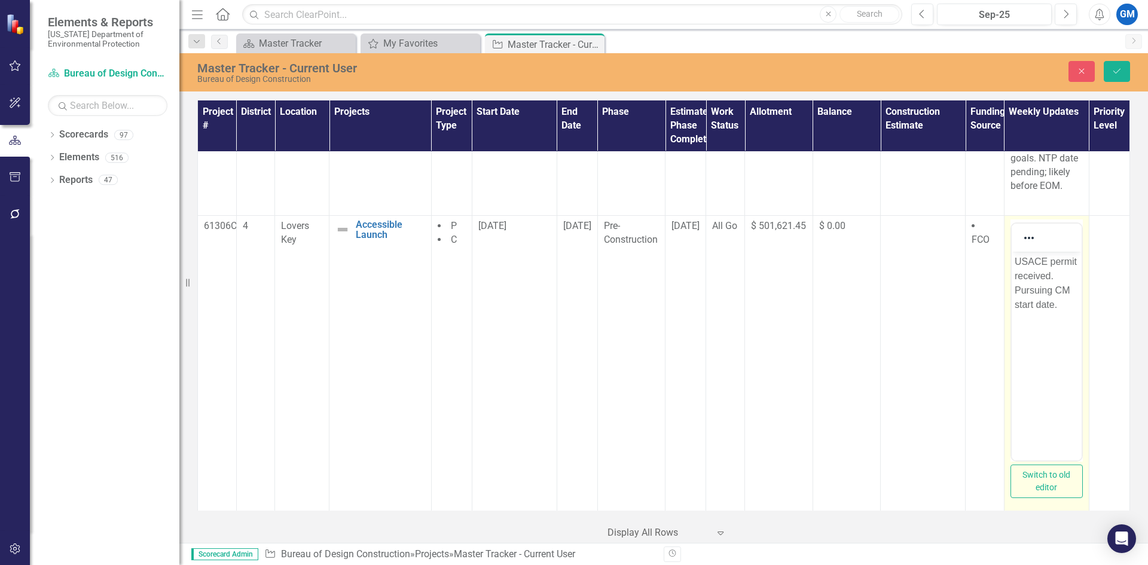
click at [1062, 326] on p "Rich Text Area. Press ALT-0 for help." at bounding box center [1046, 328] width 64 height 14
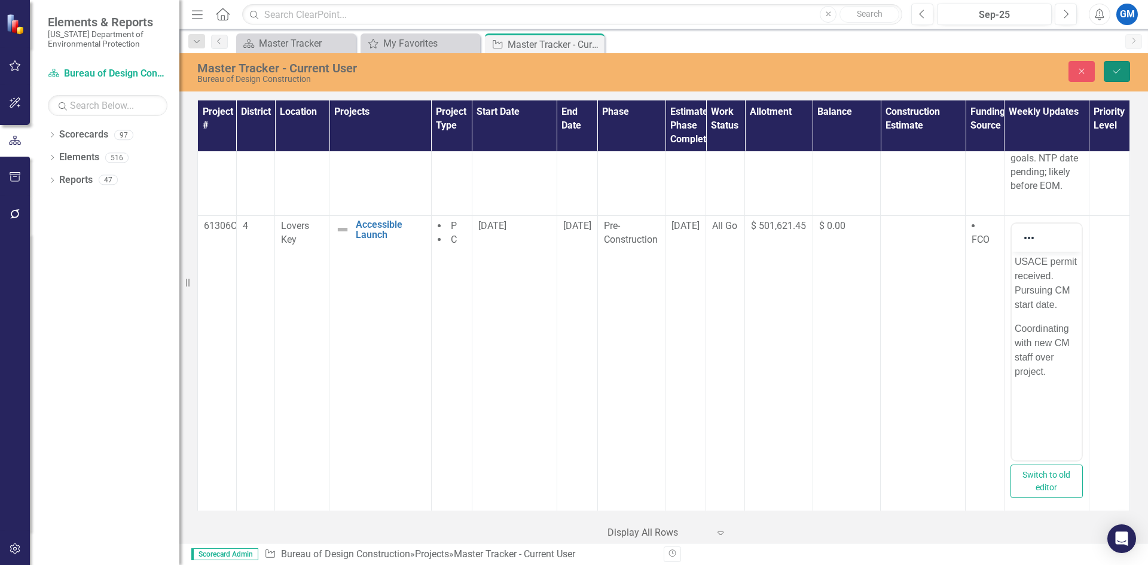
click at [1112, 73] on icon "Save" at bounding box center [1117, 71] width 11 height 8
